Goal: Transaction & Acquisition: Purchase product/service

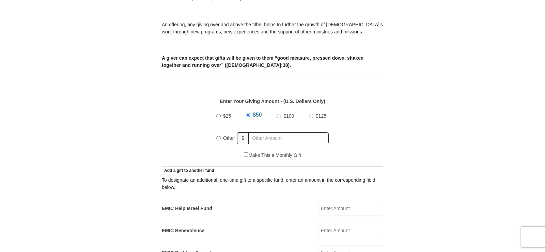
scroll to position [313, 0]
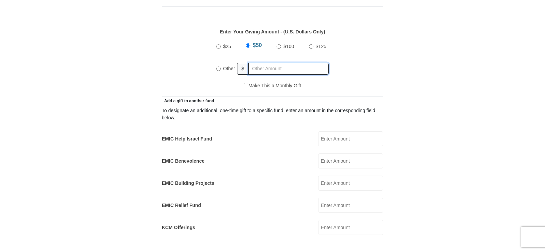
radio input "true"
click at [257, 63] on input "text" at bounding box center [290, 69] width 78 height 12
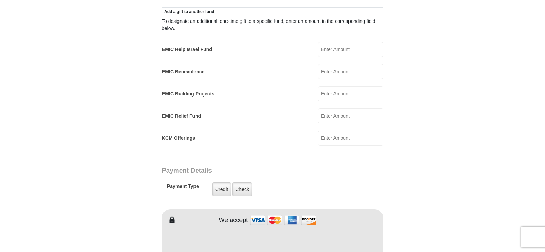
scroll to position [452, 0]
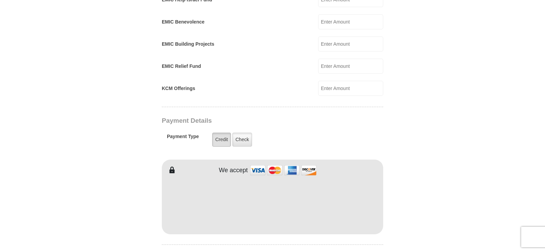
type input "228"
click at [220, 133] on label "Credit" at bounding box center [221, 140] width 19 height 14
click at [0, 0] on input "Credit" at bounding box center [0, 0] width 0 height 0
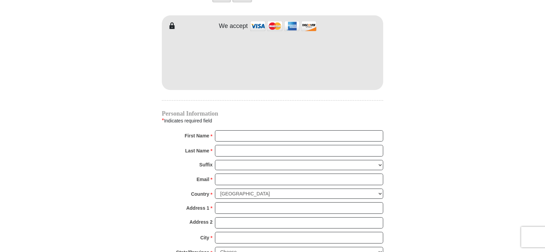
scroll to position [626, 0]
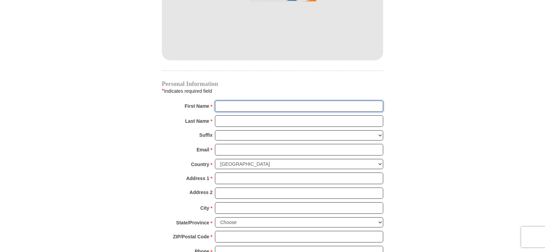
click at [226, 101] on input "First Name *" at bounding box center [299, 107] width 168 height 12
type input "[PERSON_NAME]"
click at [225, 116] on input "Last Name *" at bounding box center [299, 121] width 168 height 12
type input "[PERSON_NAME]"
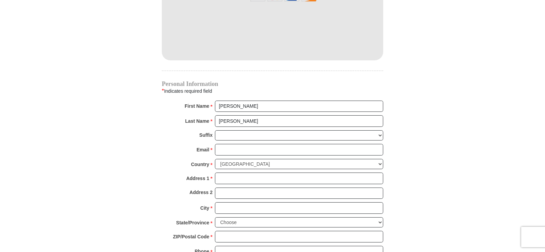
click at [232, 144] on input "Email *" at bounding box center [299, 150] width 168 height 12
type input "[EMAIL_ADDRESS][DOMAIN_NAME]"
click at [230, 172] on input "Address 1 *" at bounding box center [299, 178] width 168 height 12
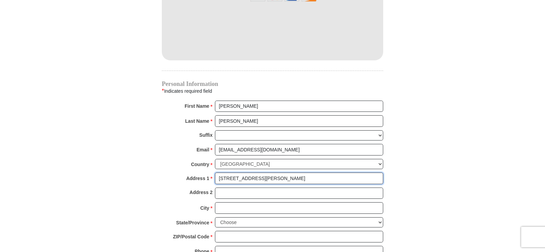
type input "[STREET_ADDRESS][PERSON_NAME]"
click at [232, 202] on input "City *" at bounding box center [299, 208] width 168 height 12
type input "[PERSON_NAME]"
click at [162, 217] on div "State/Province * Choose [US_STATE] [US_STATE] [US_STATE] [US_STATE] [US_STATE] …" at bounding box center [273, 224] width 222 height 14
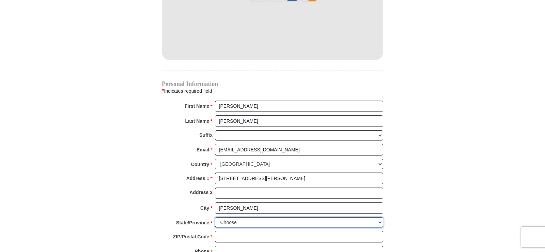
click at [215, 217] on select "Choose [US_STATE] [US_STATE] [US_STATE] [US_STATE] [US_STATE] Armed Forces Amer…" at bounding box center [299, 222] width 168 height 11
select select "GA"
click option "[US_STATE]" at bounding box center [0, 0] width 0 height 0
click at [224, 231] on input "ZIP/Postal Code *" at bounding box center [299, 237] width 168 height 12
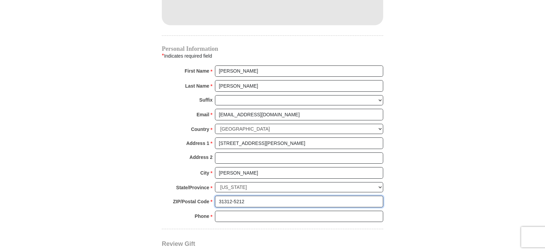
scroll to position [695, 0]
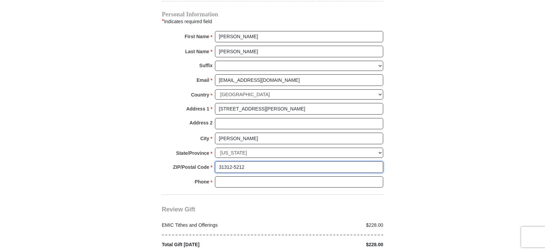
type input "31312-5212"
click at [233, 176] on input "Phone * *" at bounding box center [299, 182] width 168 height 12
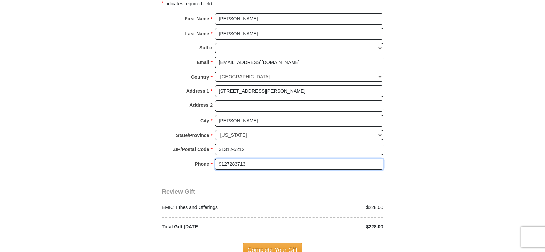
scroll to position [765, 0]
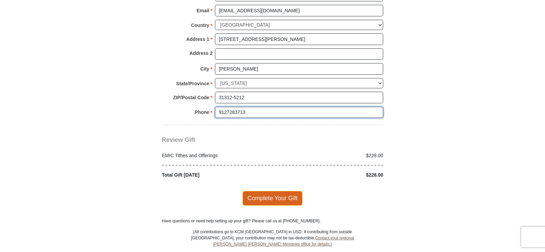
type input "9127283713"
click at [268, 191] on span "Complete Your Gift" at bounding box center [273, 198] width 60 height 14
